Goal: Task Accomplishment & Management: Manage account settings

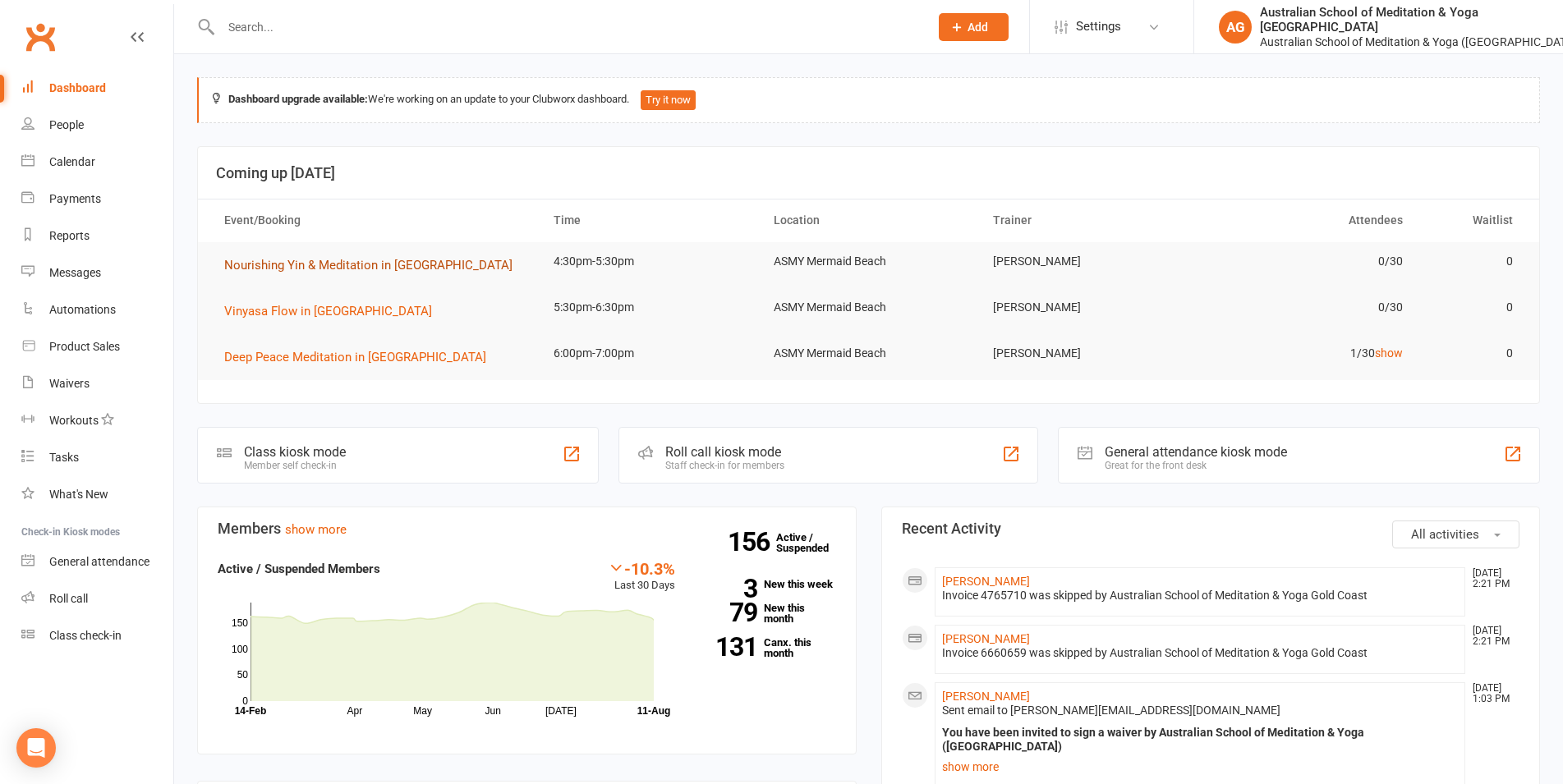
click at [320, 275] on button "Nourishing Yin & Meditation in [GEOGRAPHIC_DATA]" at bounding box center [373, 265] width 300 height 20
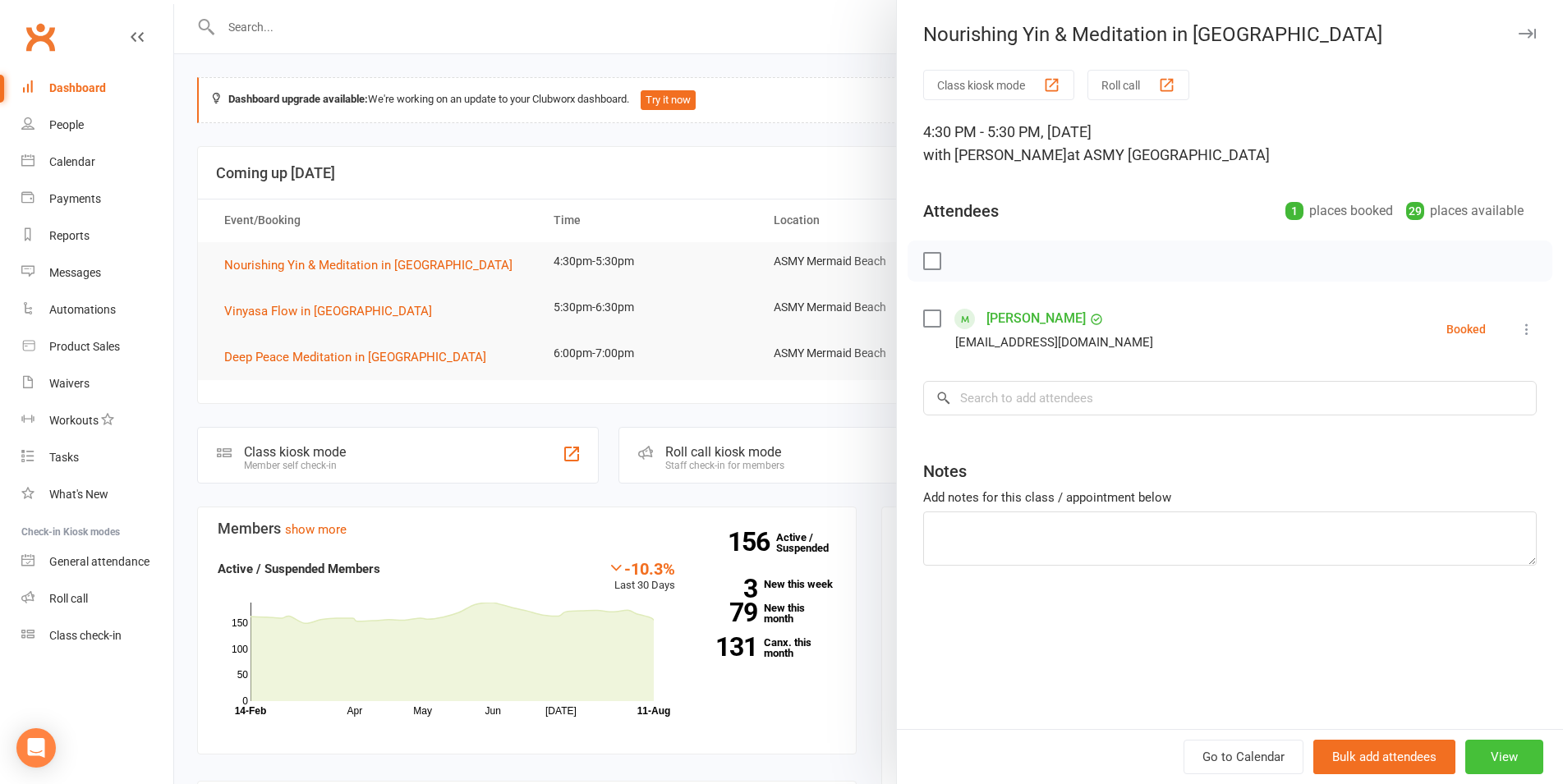
click at [1493, 753] on button "View" at bounding box center [1504, 756] width 78 height 35
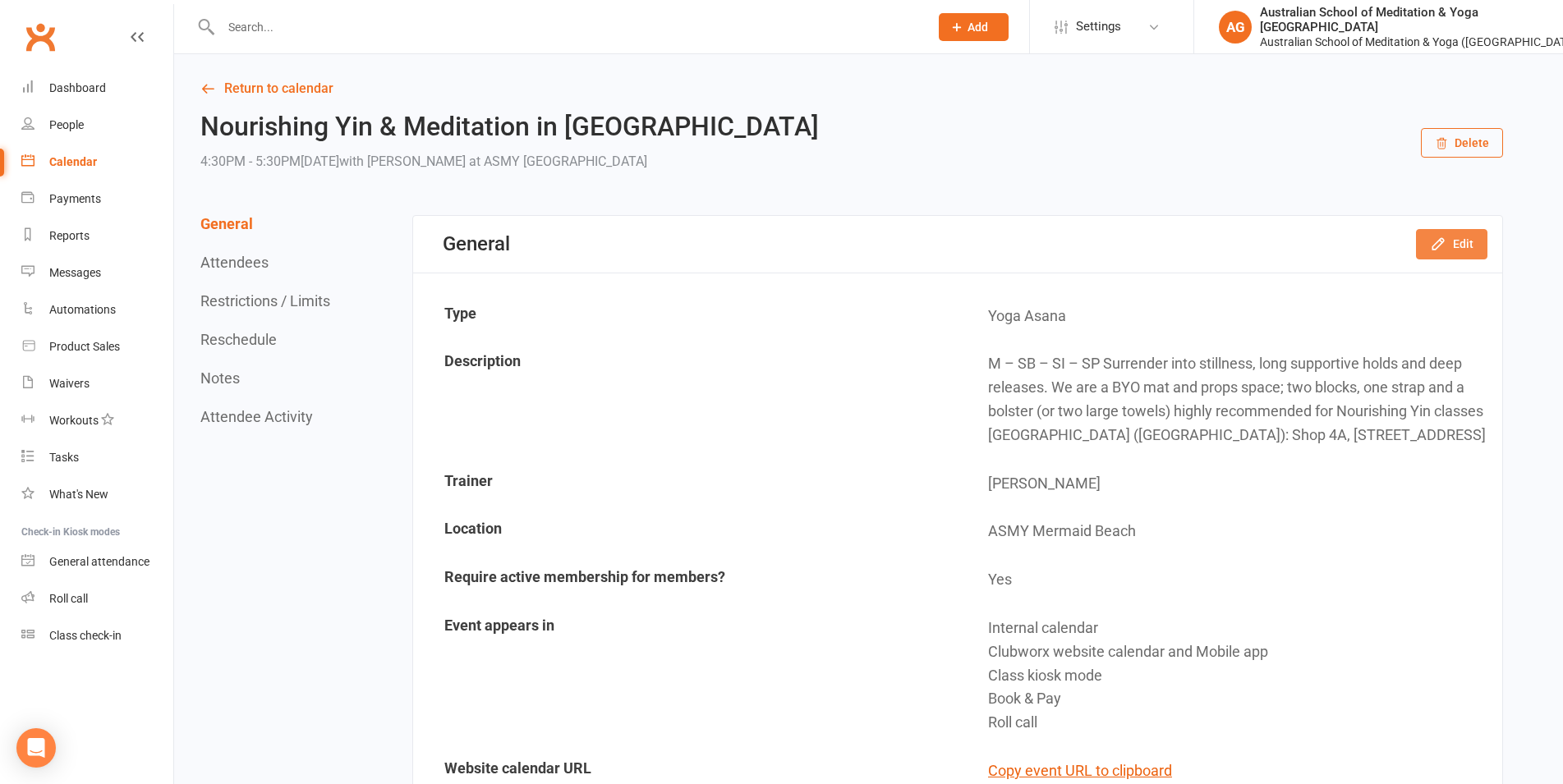
click at [1463, 245] on button "Edit" at bounding box center [1452, 244] width 71 height 29
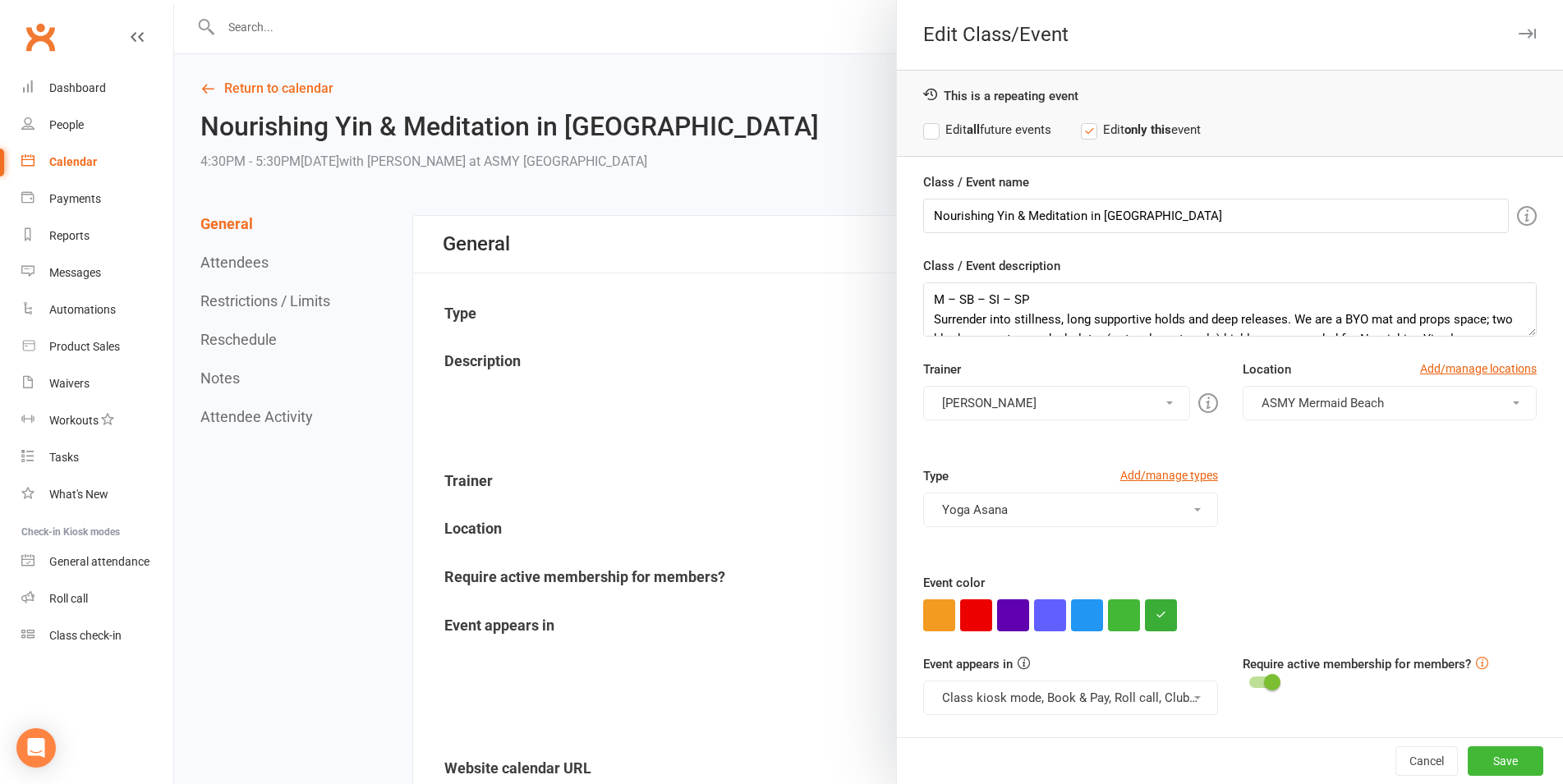
click at [1047, 404] on button "[PERSON_NAME]" at bounding box center [1055, 403] width 266 height 35
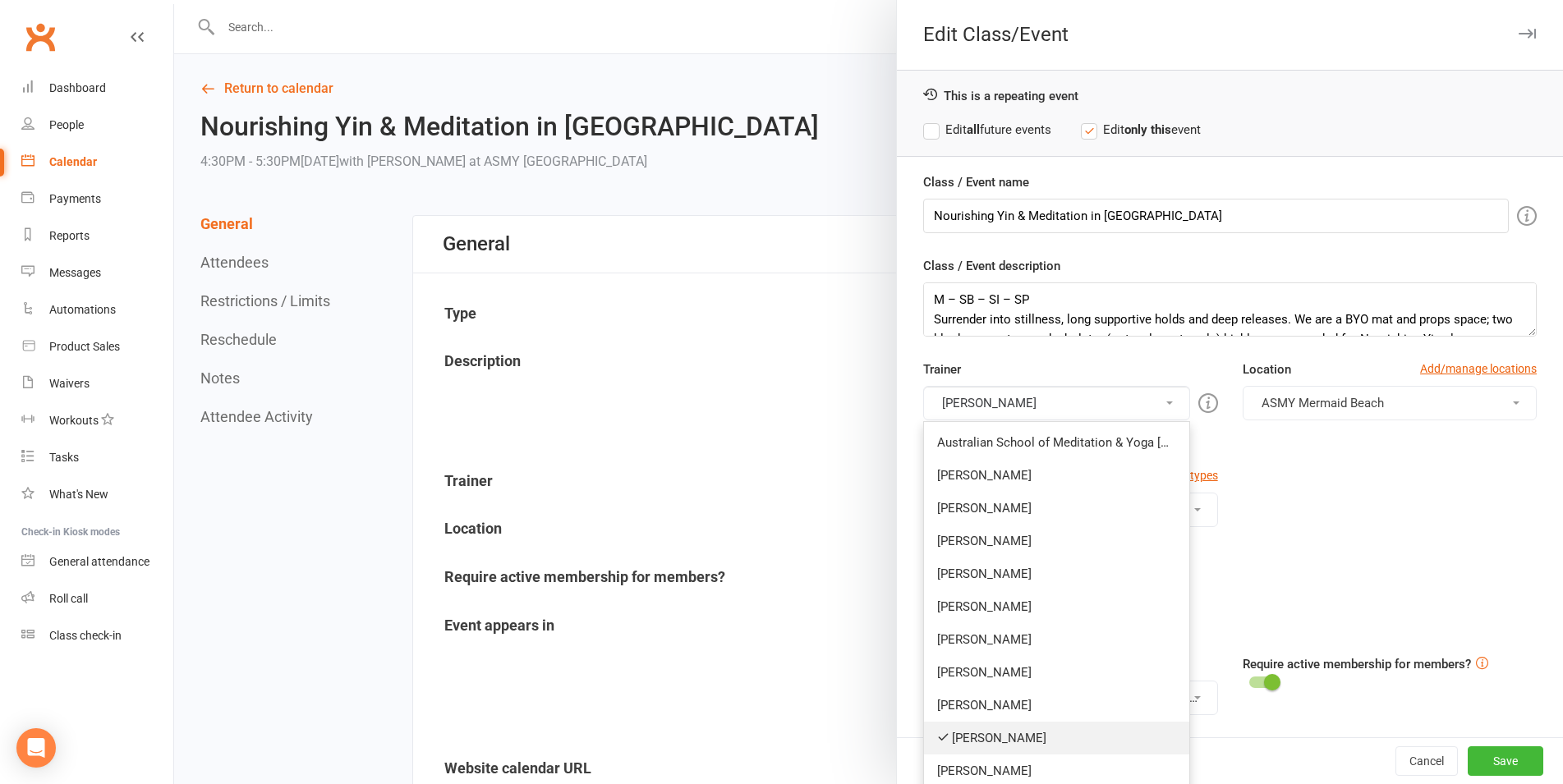
click at [976, 739] on link "[PERSON_NAME]" at bounding box center [1055, 738] width 264 height 33
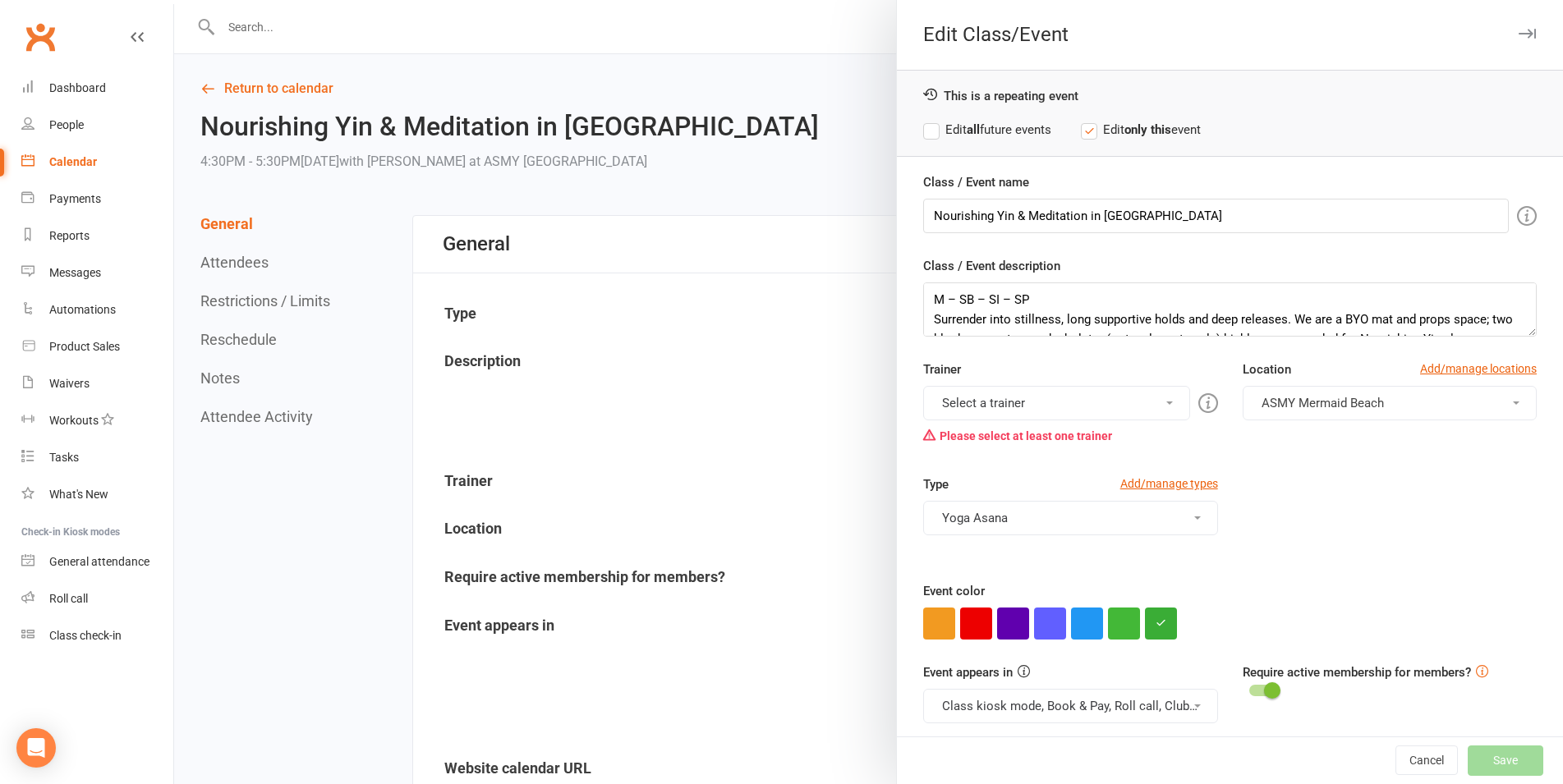
click at [1026, 398] on button "Select a trainer" at bounding box center [1055, 403] width 266 height 35
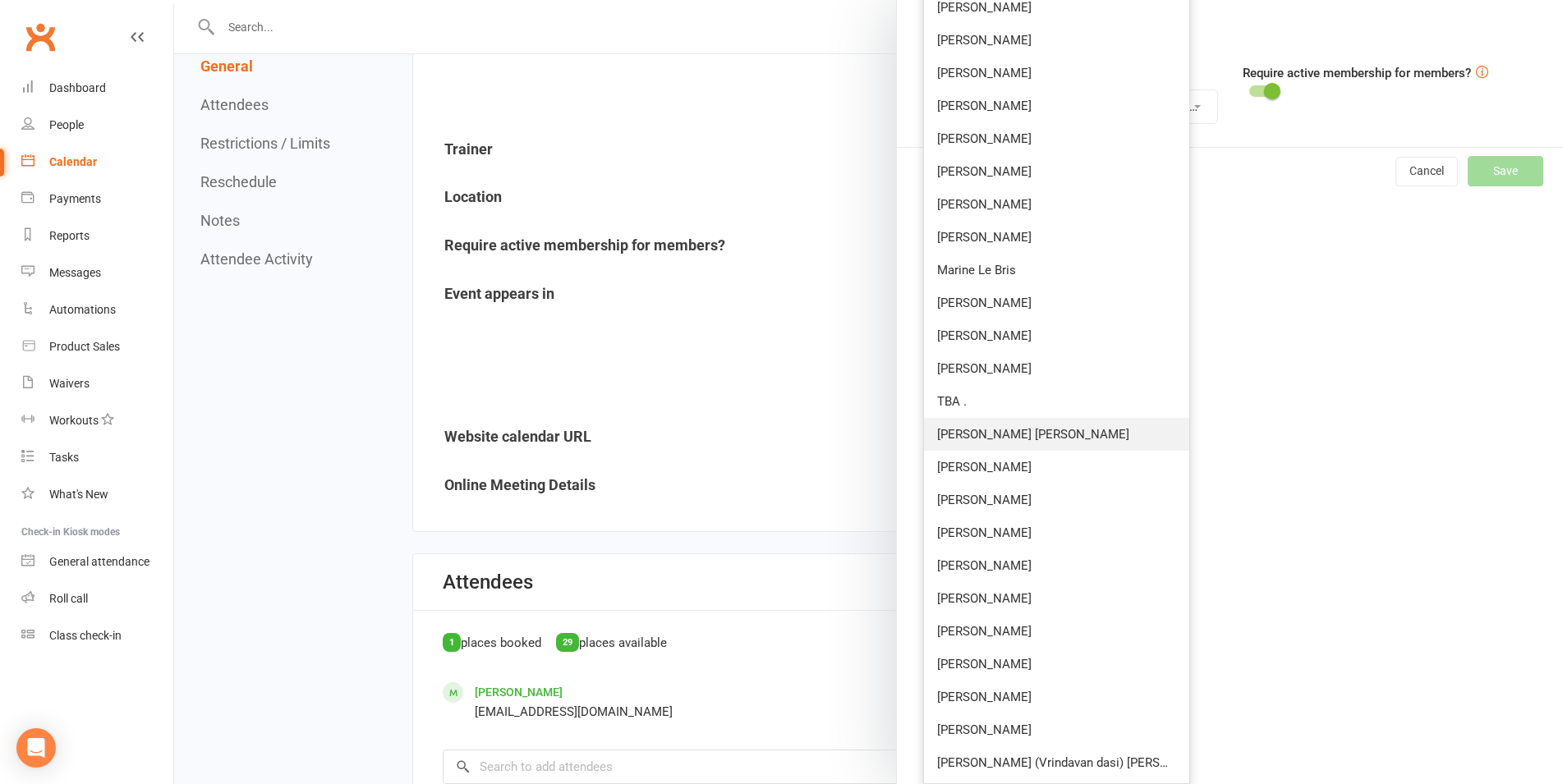
scroll to position [335, 0]
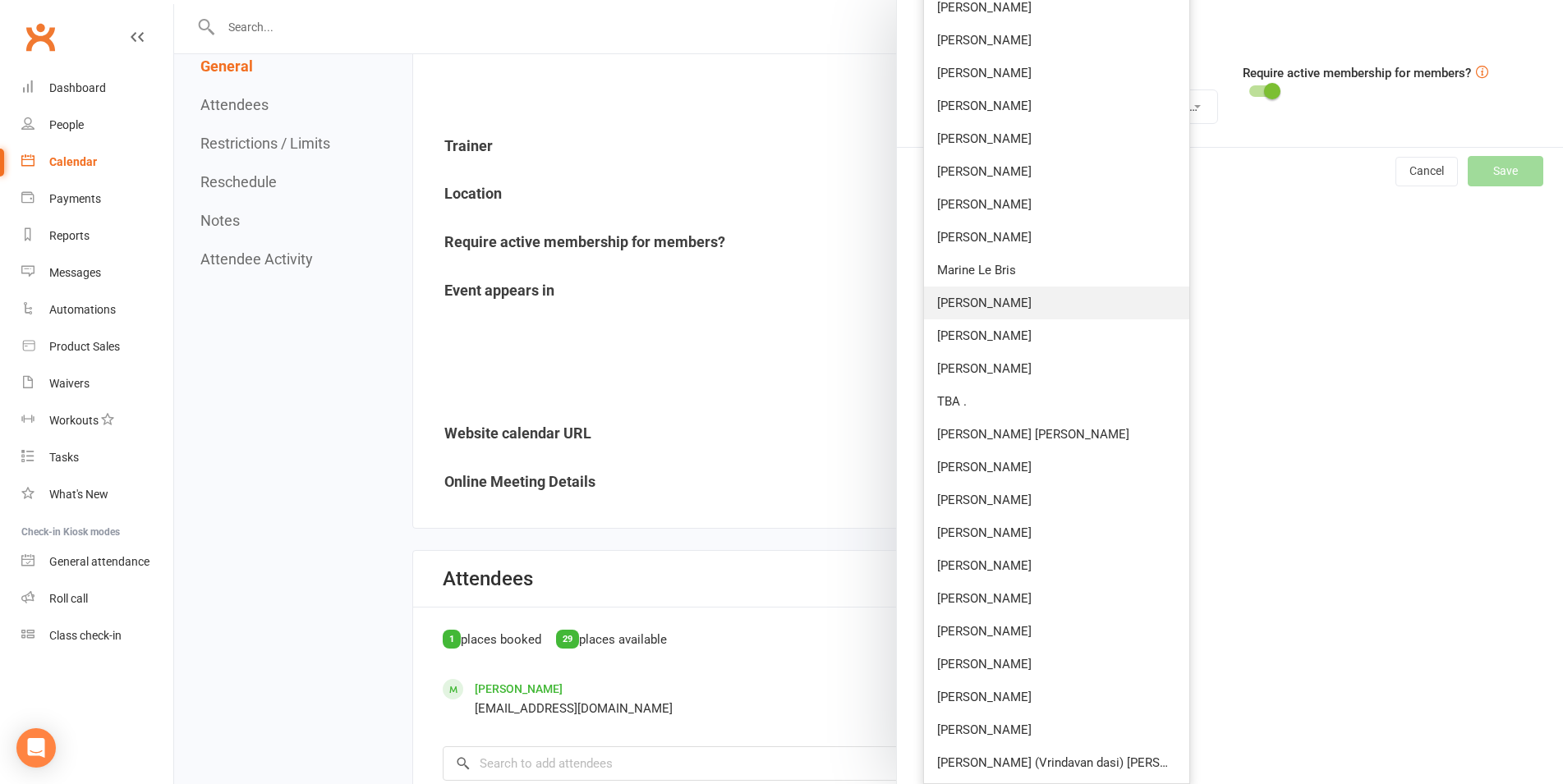
click at [1006, 289] on link "[PERSON_NAME]" at bounding box center [1055, 302] width 264 height 33
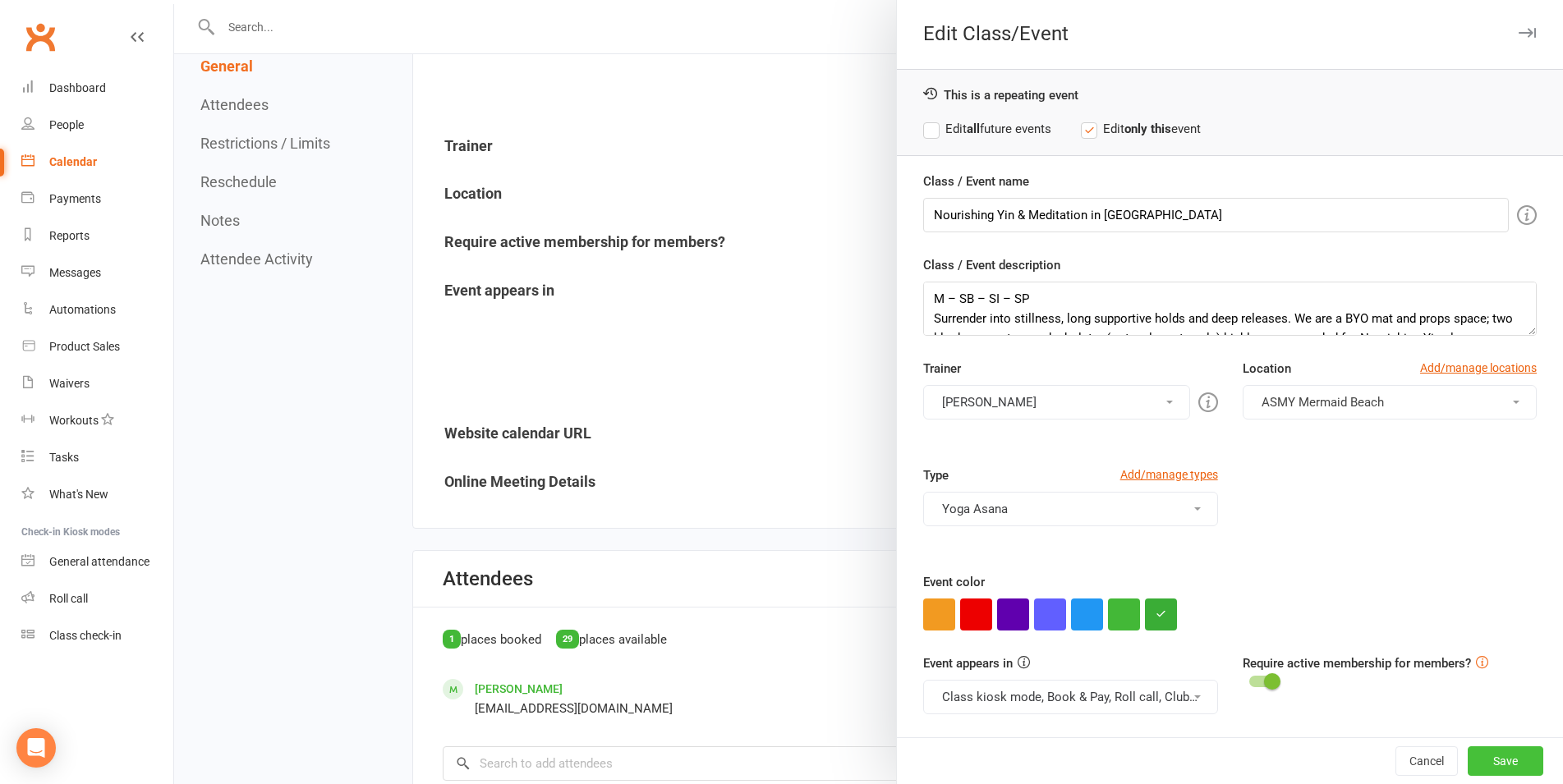
click at [1468, 755] on button "Save" at bounding box center [1505, 761] width 76 height 29
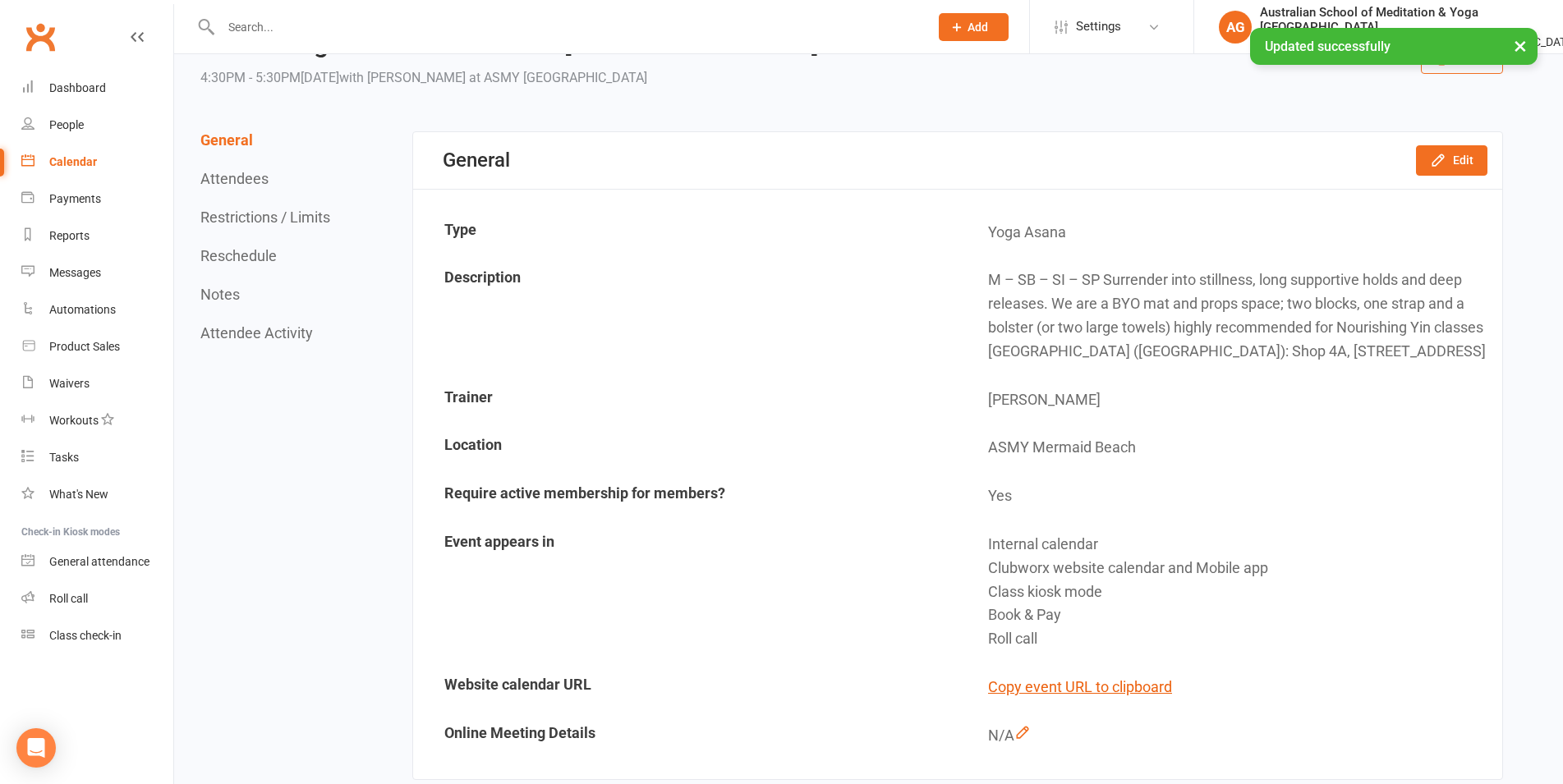
scroll to position [0, 0]
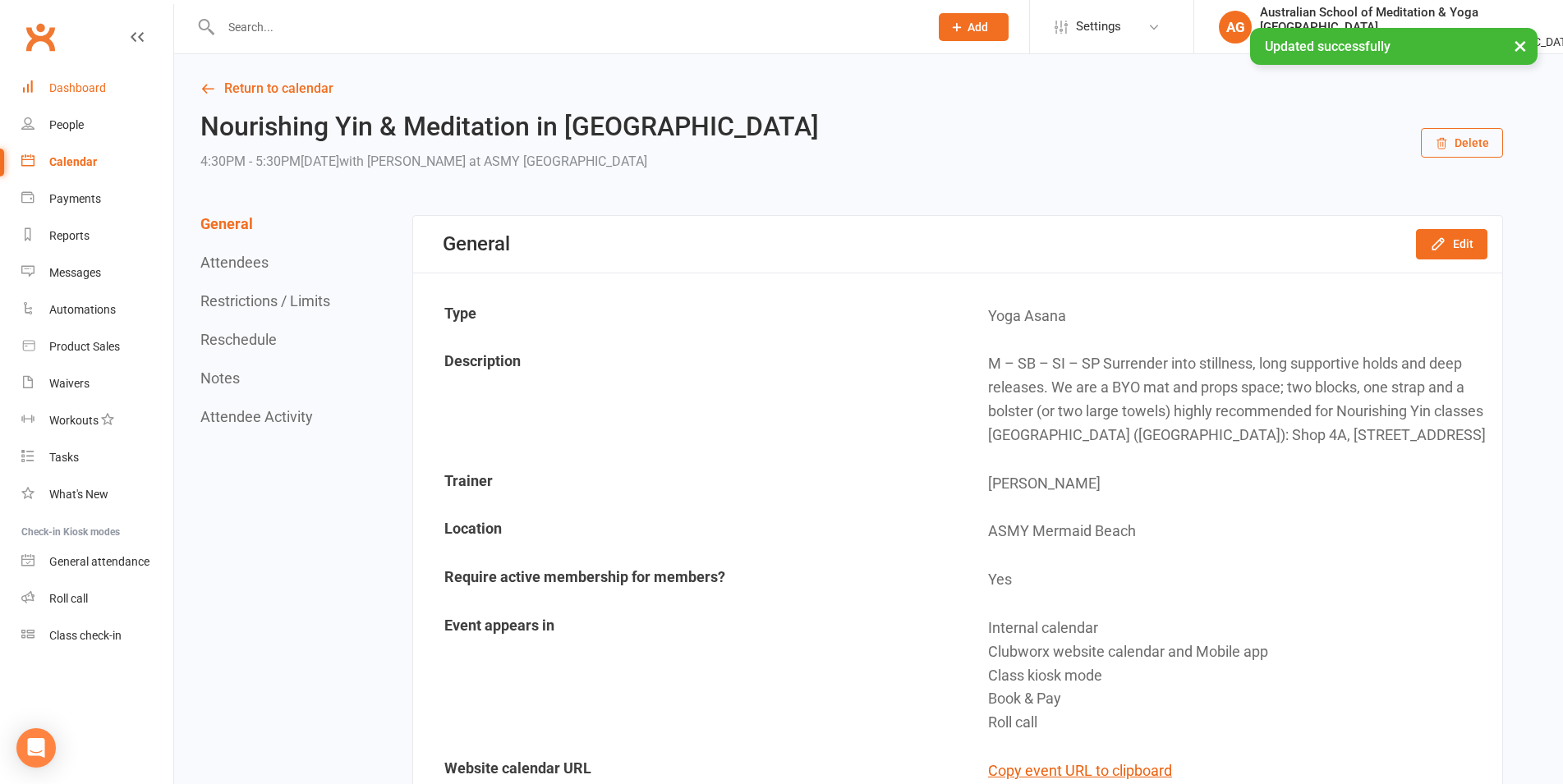
click at [61, 95] on link "Dashboard" at bounding box center [97, 89] width 152 height 37
